Goal: Check status: Check status

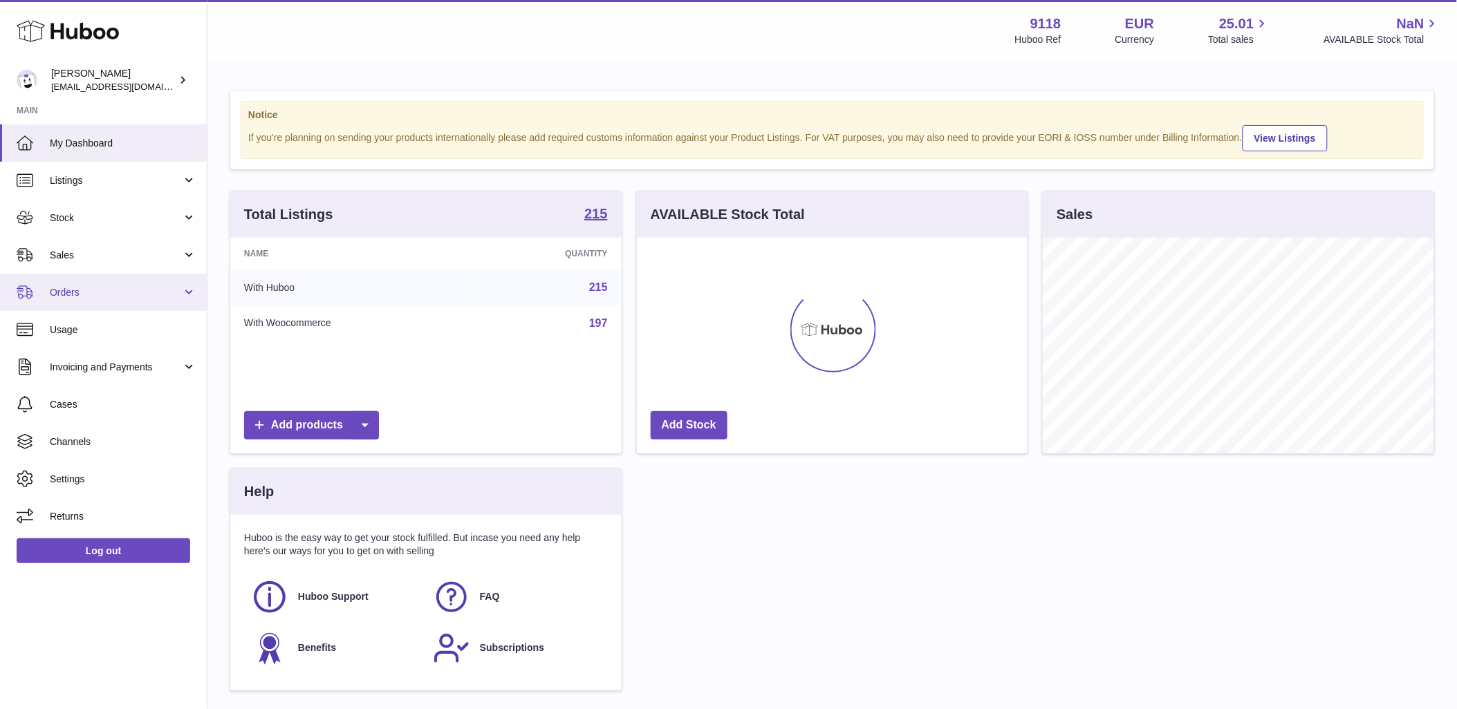
scroll to position [216, 391]
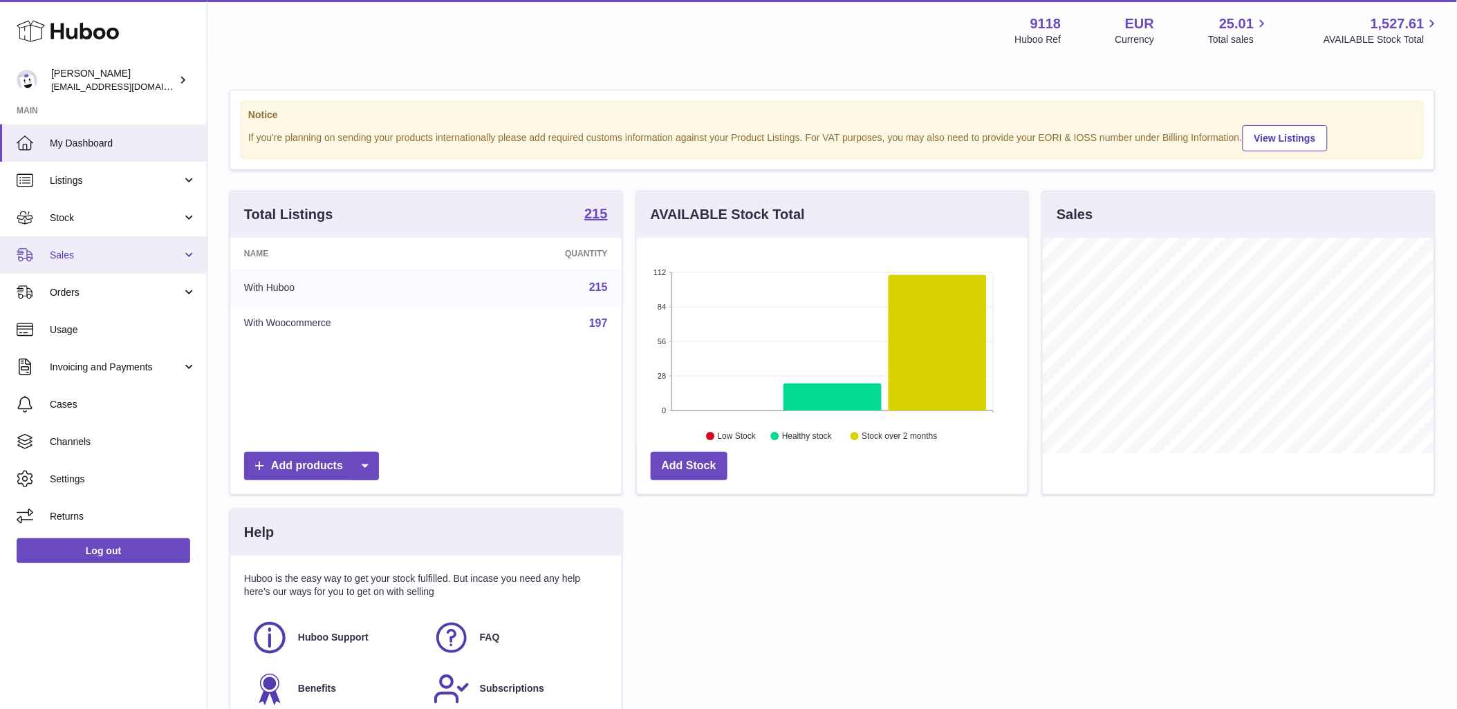
click at [76, 247] on link "Sales" at bounding box center [103, 254] width 207 height 37
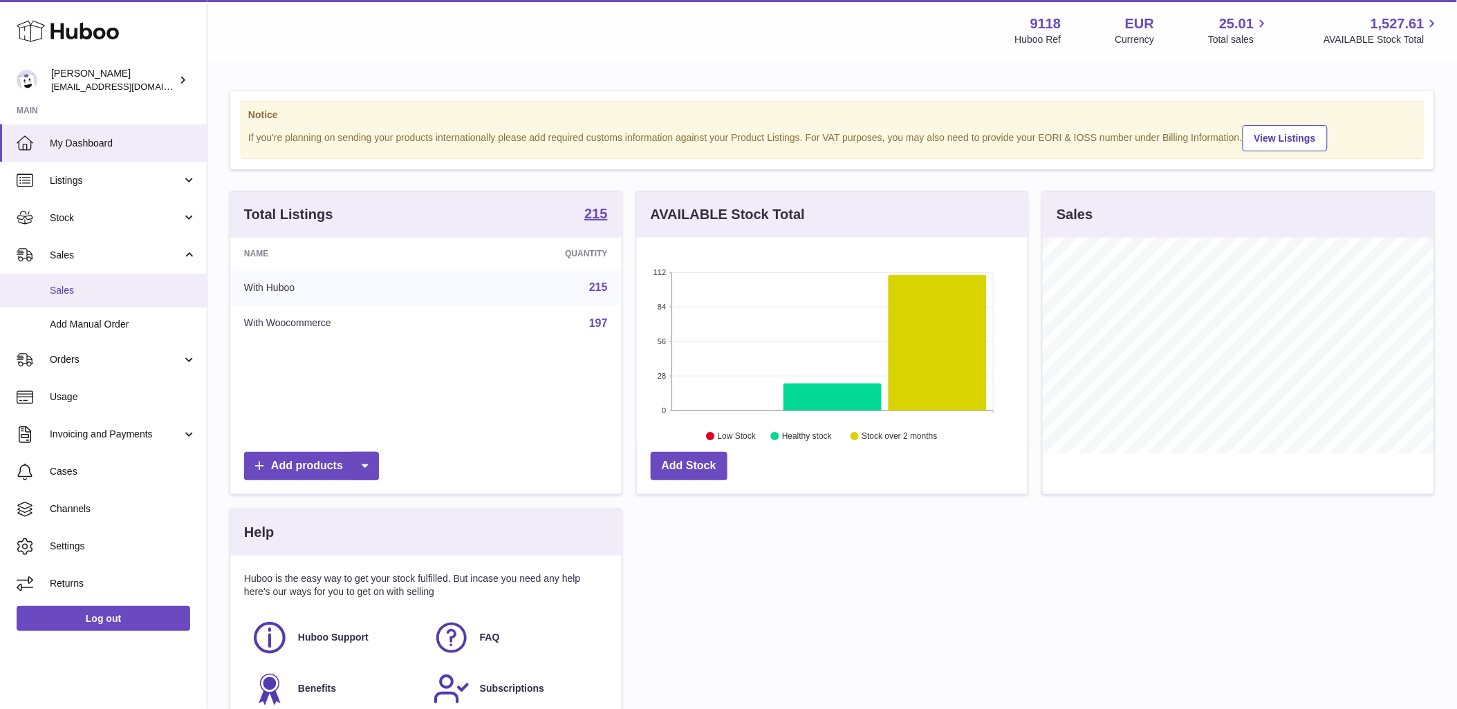
click at [94, 295] on span "Sales" at bounding box center [123, 290] width 147 height 13
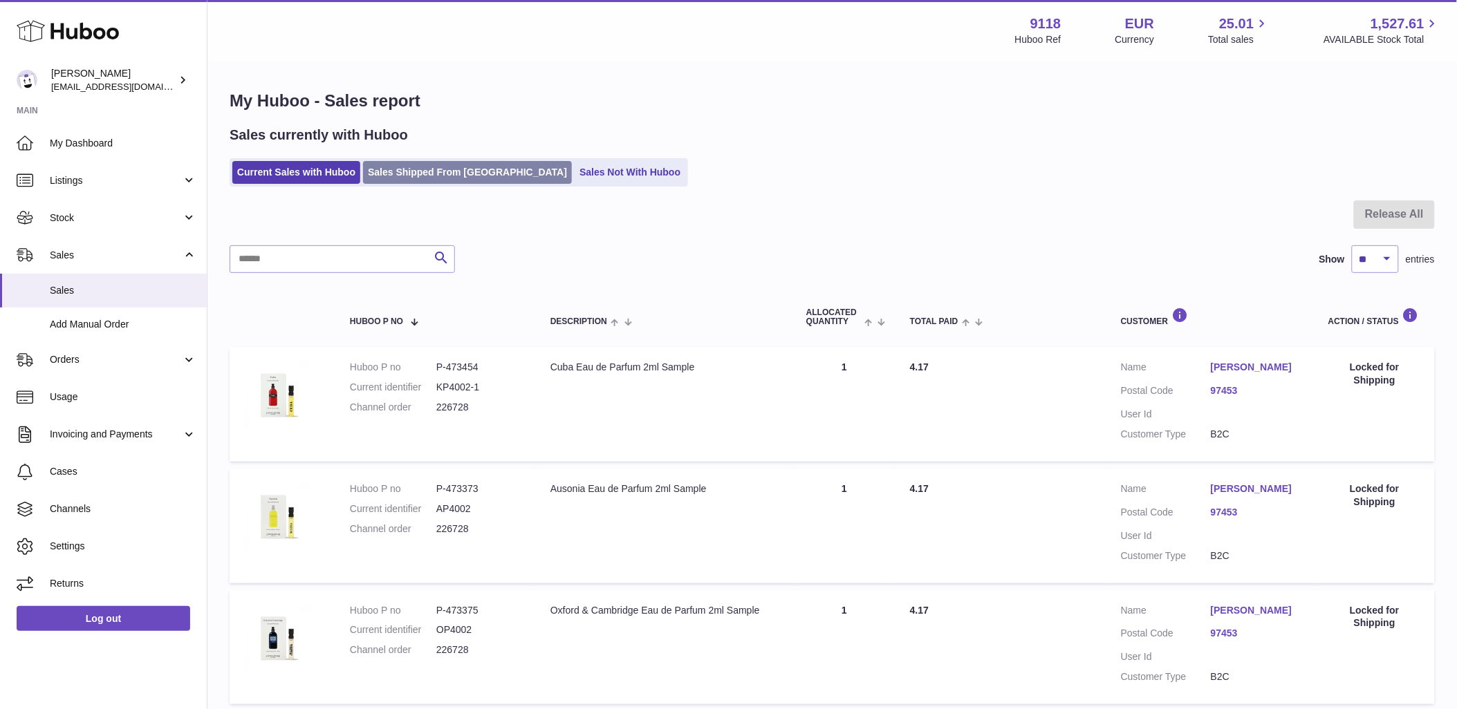
click at [443, 178] on link "Sales Shipped From [GEOGRAPHIC_DATA]" at bounding box center [467, 172] width 209 height 23
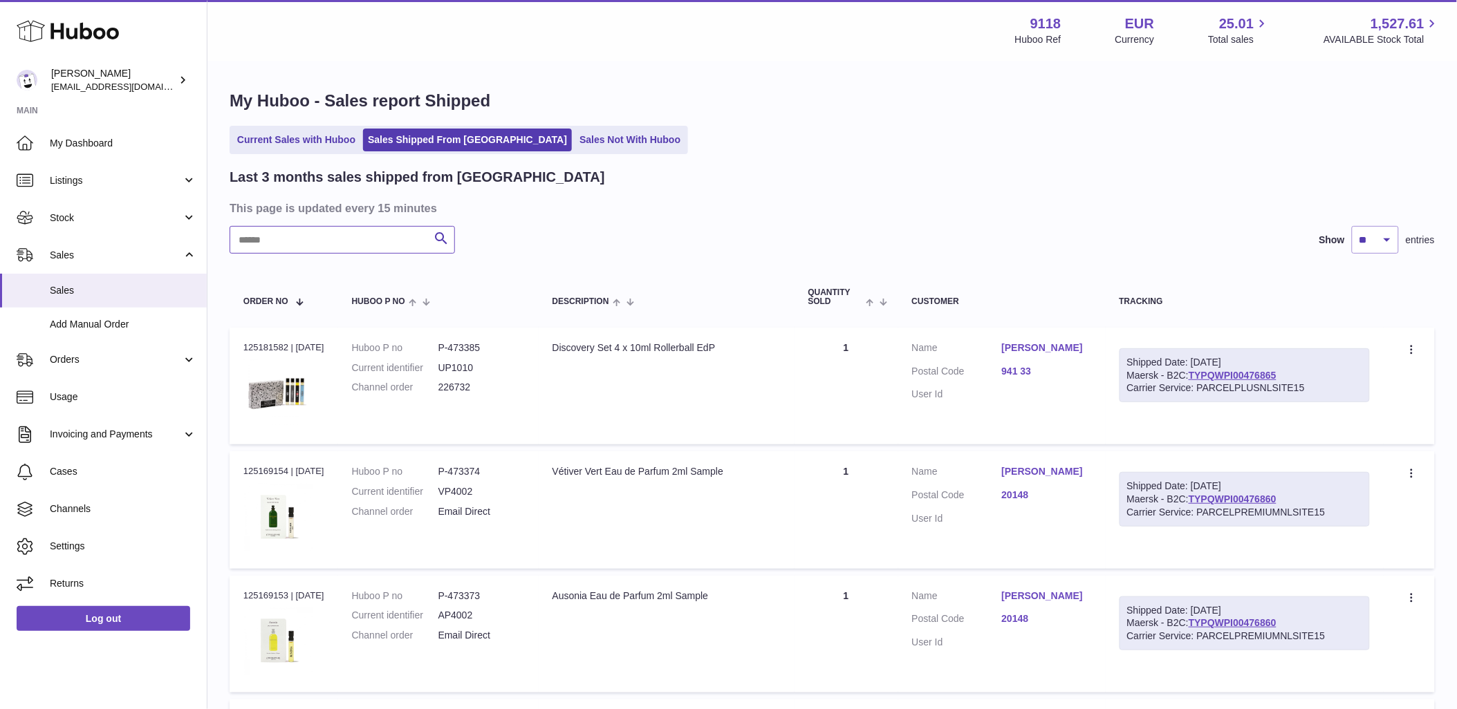
click at [360, 239] on input "text" at bounding box center [342, 240] width 225 height 28
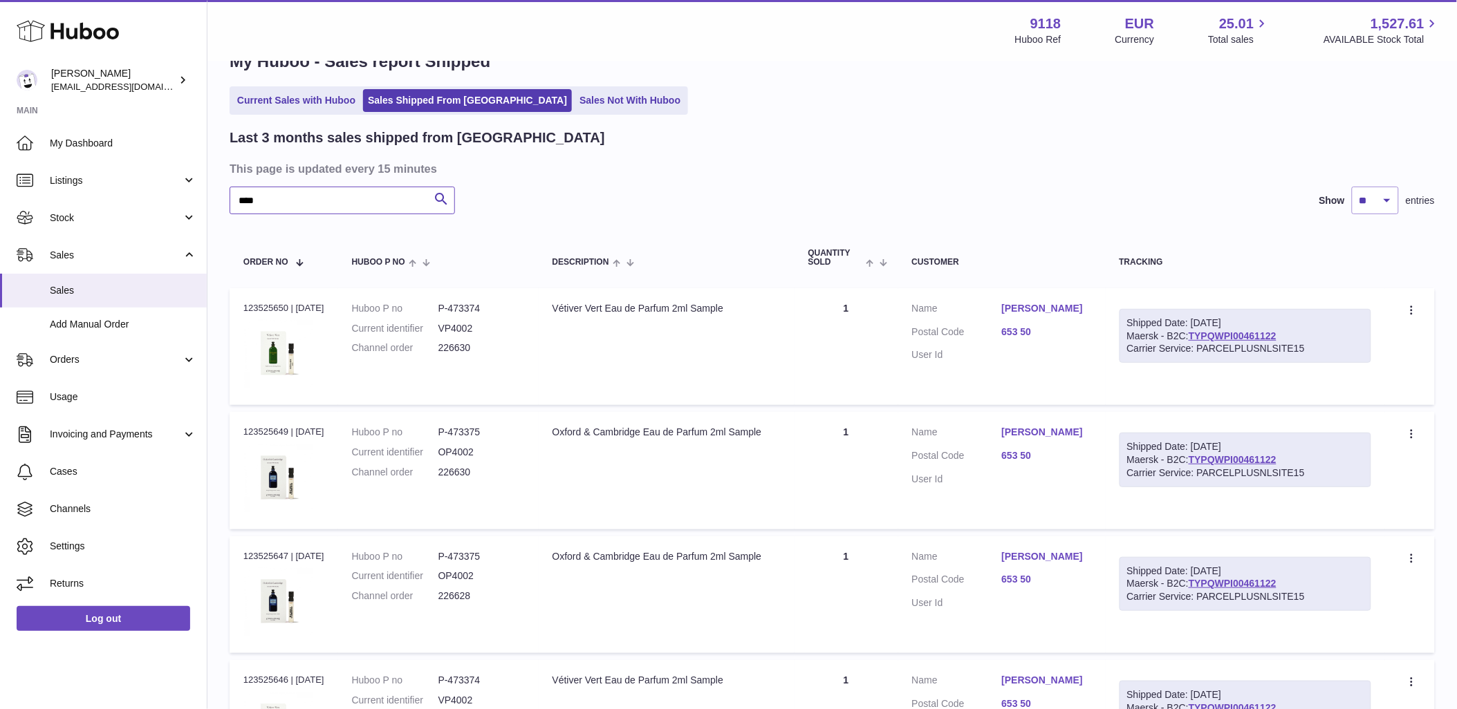
scroll to position [77, 0]
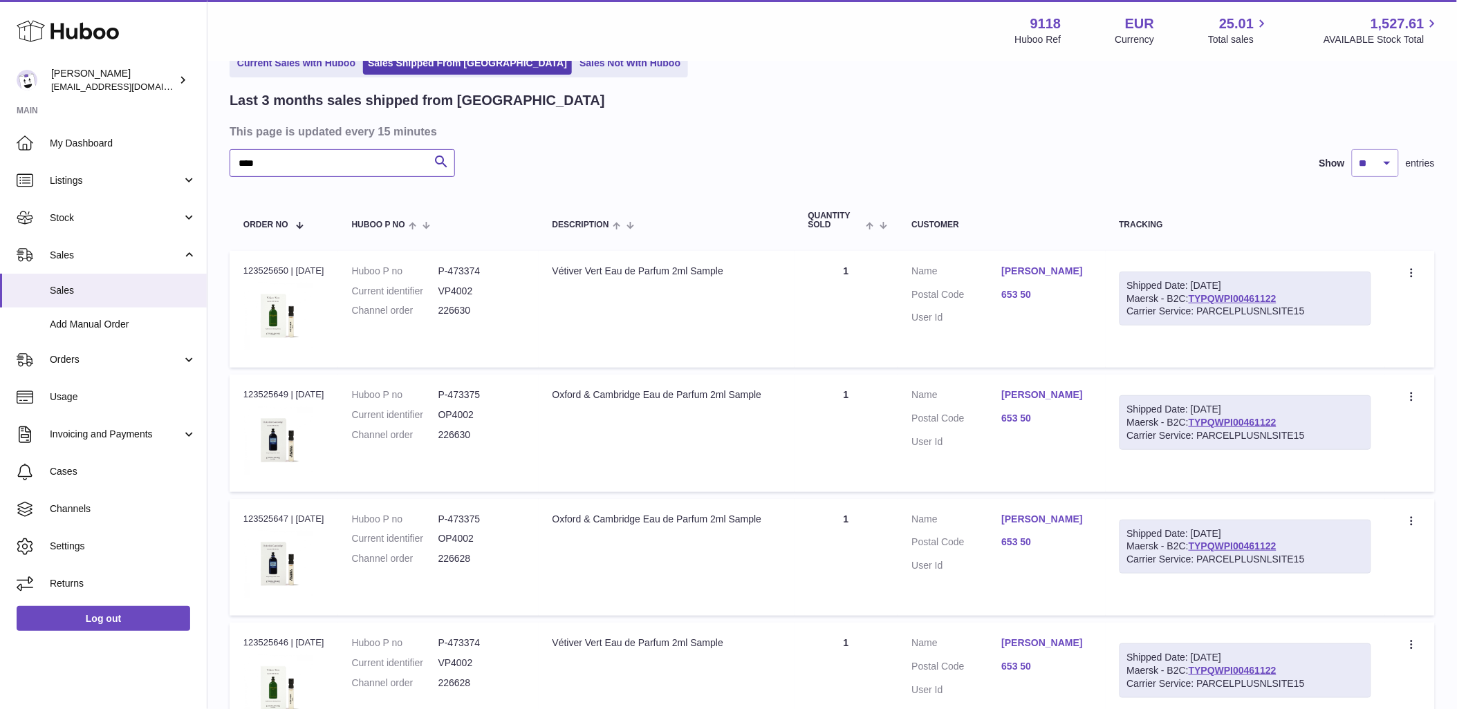
type input "****"
click at [1288, 305] on div "Carrier Service: PARCELPLUSNLSITE15" at bounding box center [1245, 311] width 237 height 13
click at [1277, 301] on link "TYPQWPI00461122" at bounding box center [1233, 298] width 88 height 11
click at [474, 313] on dd "226630" at bounding box center [481, 310] width 86 height 13
click at [472, 313] on dd "226630" at bounding box center [481, 310] width 86 height 13
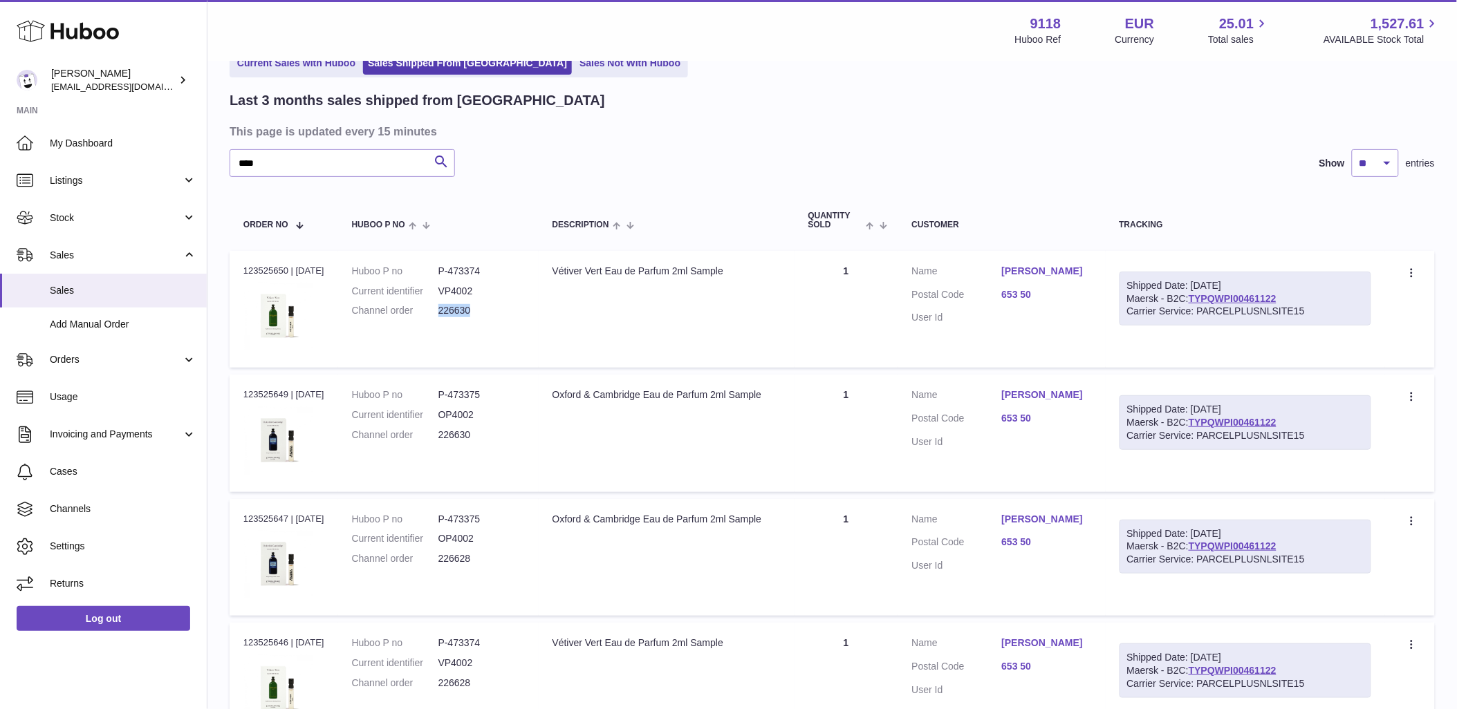
copy dd "226630"
click at [250, 265] on div "Order no 123525650 | 26th Aug" at bounding box center [283, 271] width 81 height 12
copy div "123525650"
